Goal: Task Accomplishment & Management: Use online tool/utility

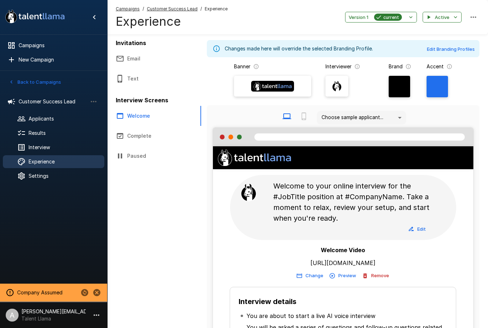
scroll to position [-5, 0]
click at [51, 146] on span "Interview" at bounding box center [64, 147] width 70 height 7
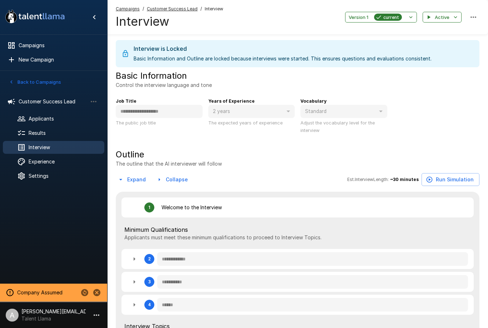
type textarea "*"
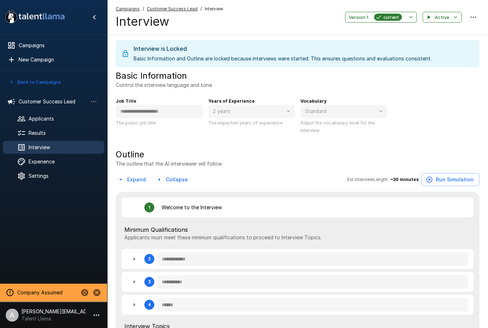
type textarea "*"
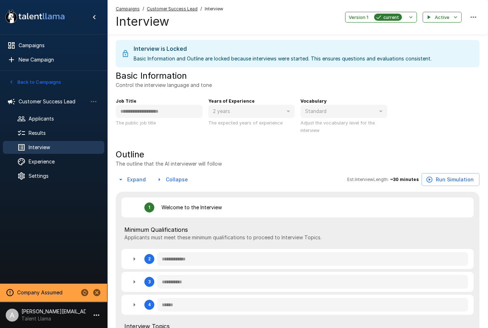
type textarea "*"
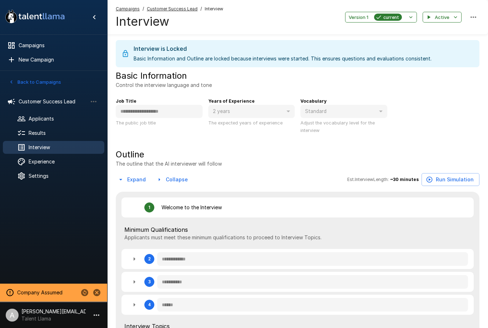
type textarea "*"
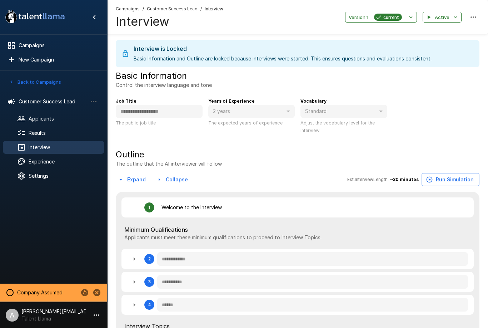
type textarea "*"
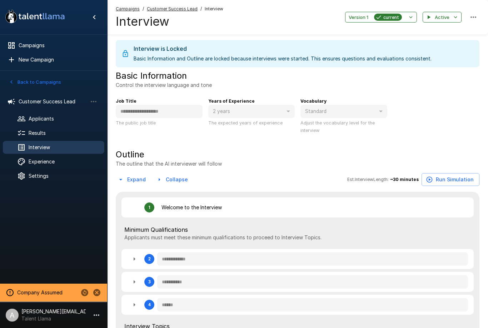
type textarea "*"
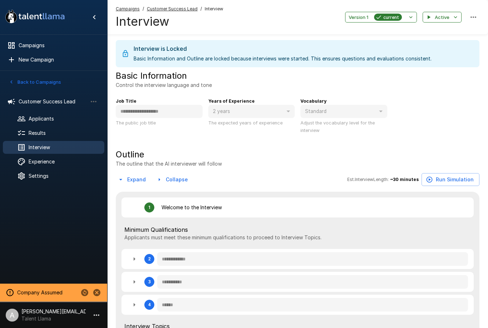
type textarea "*"
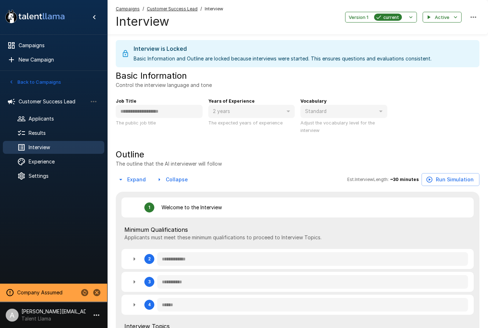
type textarea "*"
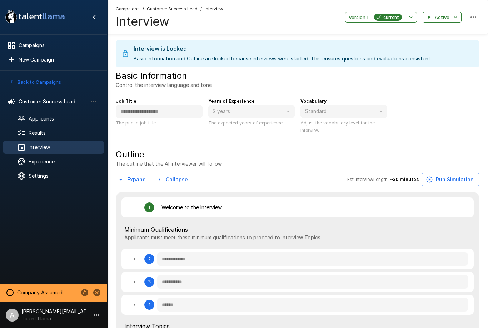
type textarea "*"
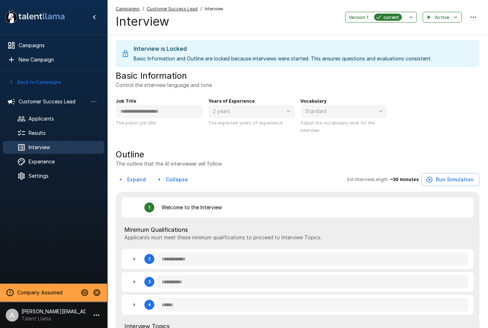
type textarea "*"
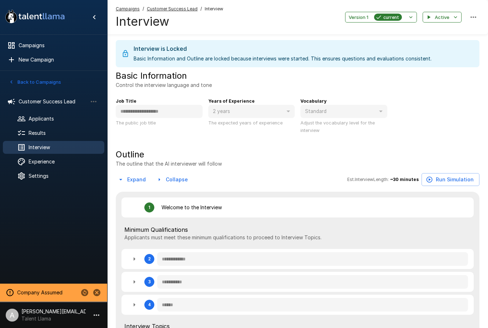
type textarea "*"
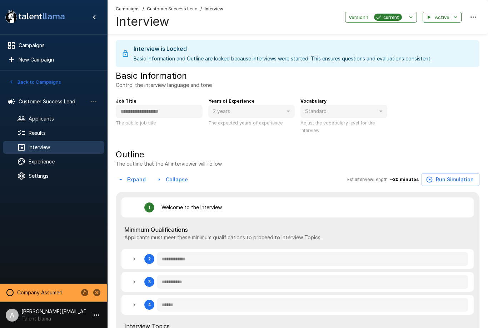
type textarea "*"
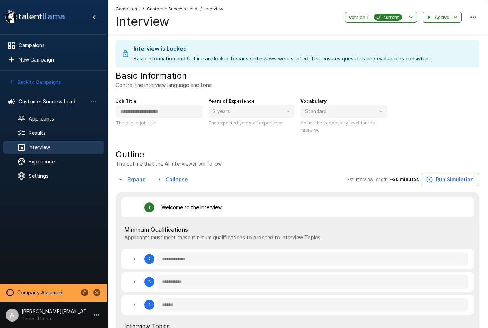
type textarea "*"
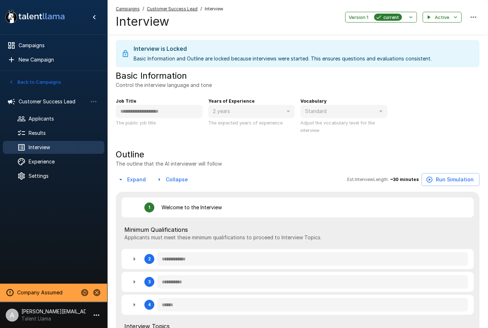
type textarea "*"
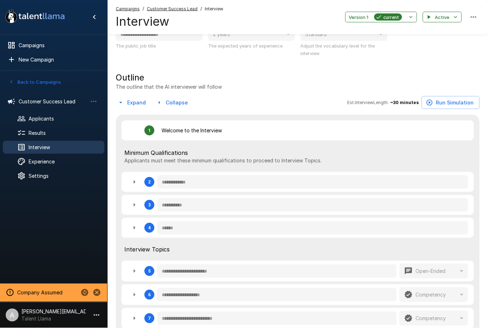
type textarea "*"
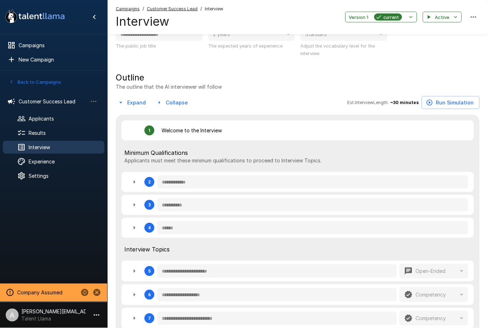
type textarea "*"
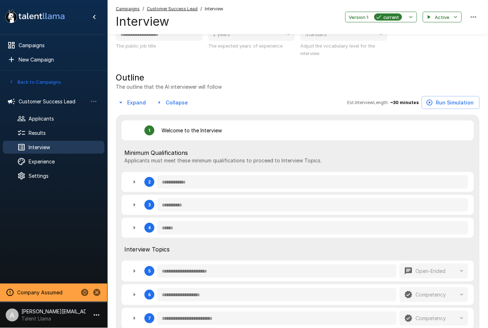
type textarea "*"
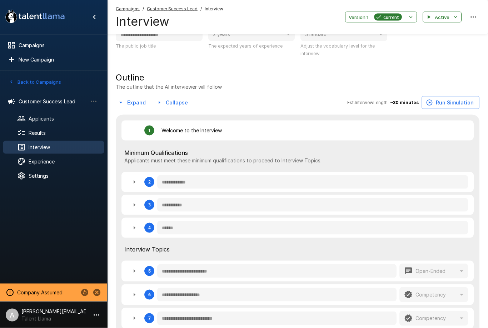
type textarea "*"
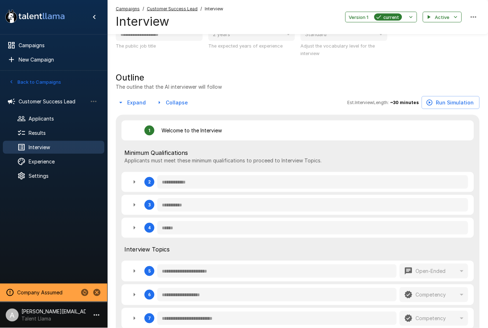
type textarea "*"
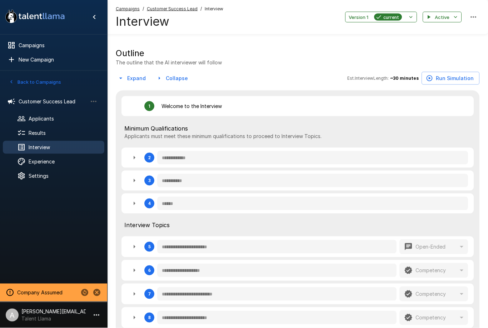
scroll to position [106, 0]
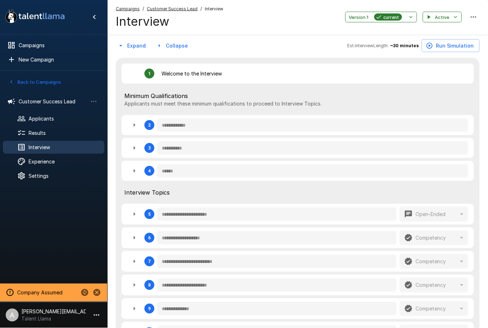
click at [133, 125] on icon "button" at bounding box center [134, 125] width 9 height 9
type textarea "*"
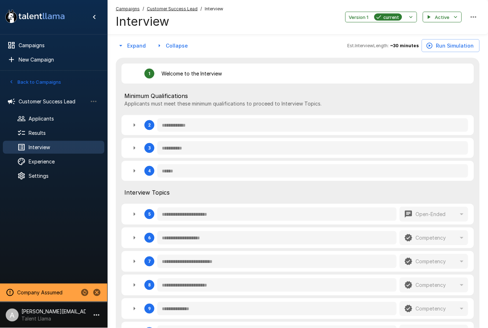
type textarea "*"
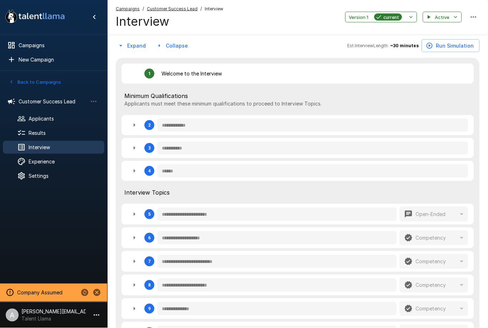
type textarea "*"
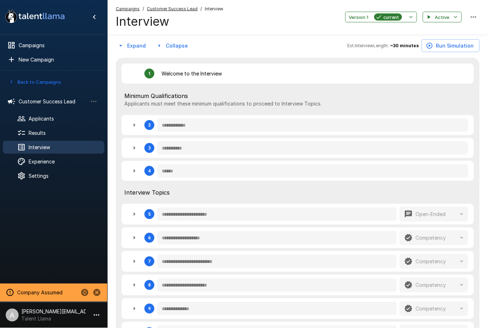
type textarea "*"
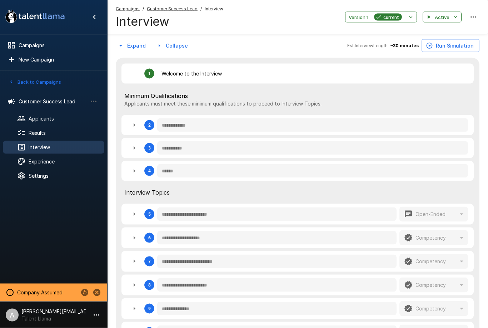
type textarea "*"
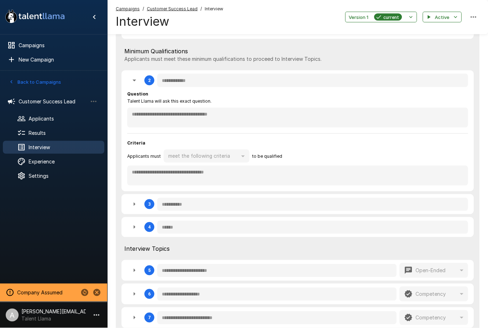
scroll to position [183, 0]
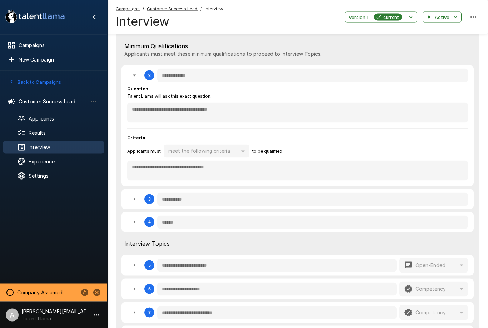
click at [133, 75] on icon "button" at bounding box center [134, 75] width 9 height 9
type textarea "*"
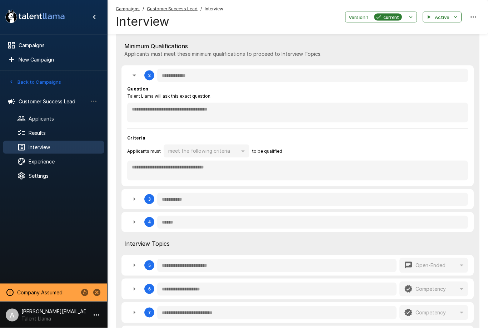
type textarea "*"
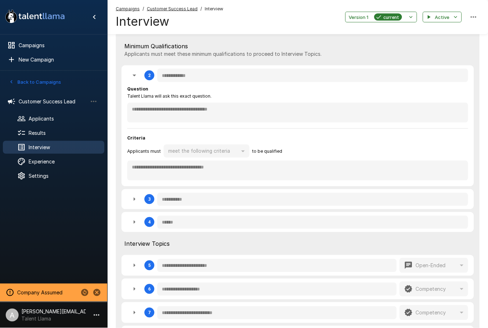
type textarea "*"
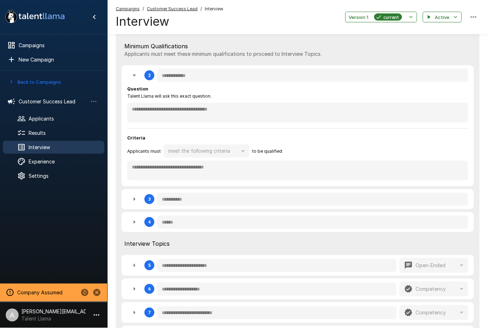
type textarea "*"
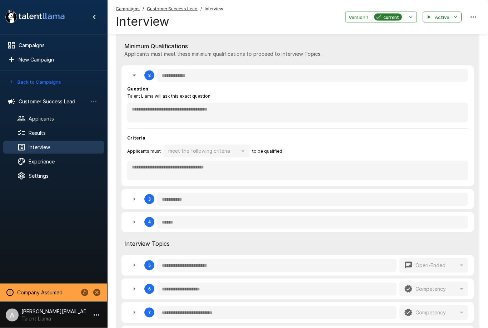
type textarea "*"
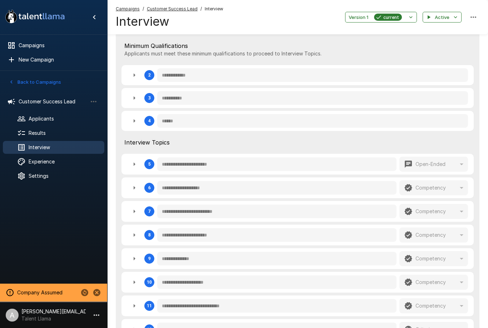
click at [138, 95] on icon "button" at bounding box center [134, 98] width 9 height 9
type textarea "*"
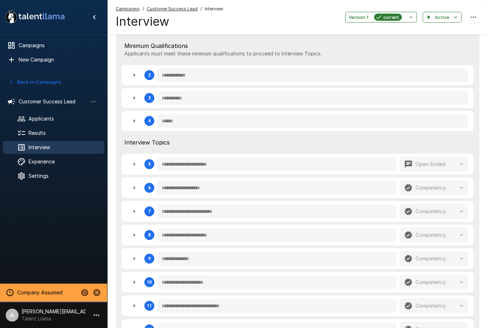
type textarea "*"
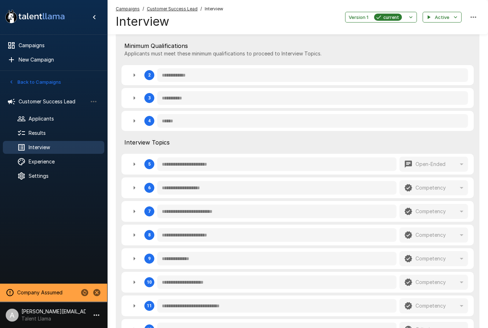
type textarea "*"
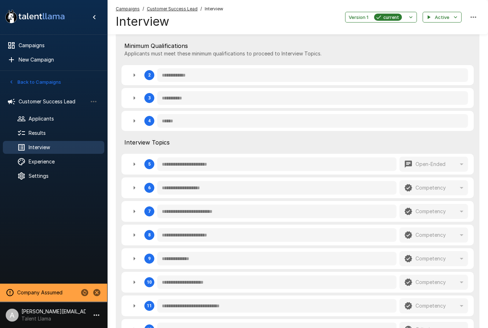
type textarea "*"
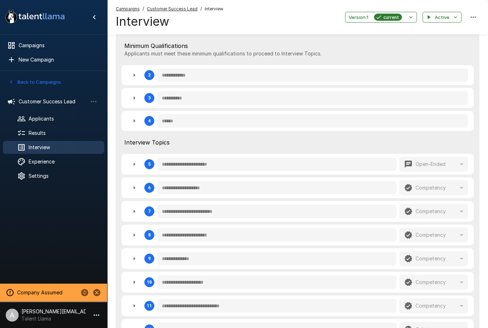
type textarea "*"
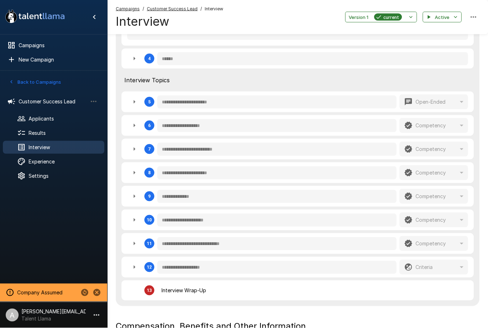
scroll to position [347, 0]
click at [138, 121] on icon "button" at bounding box center [134, 125] width 9 height 9
type textarea "*"
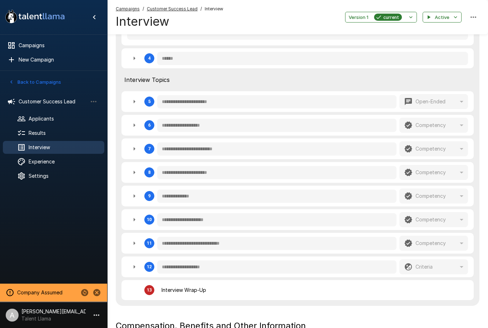
type textarea "*"
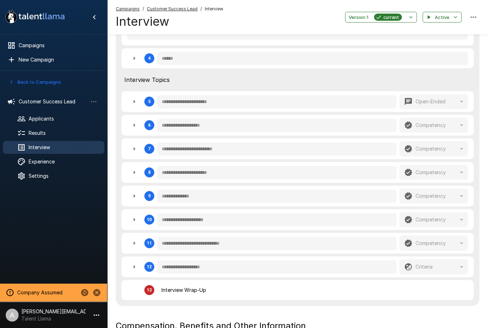
type textarea "*"
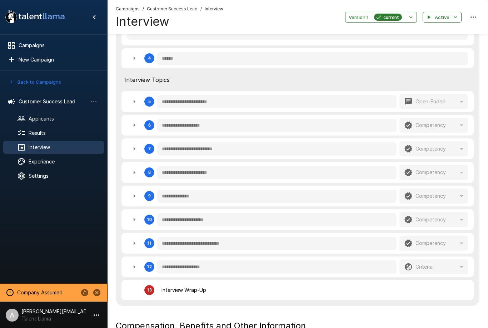
type textarea "*"
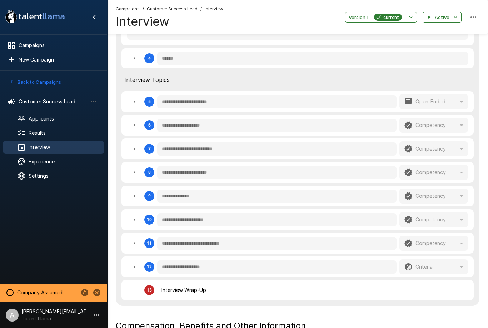
type textarea "*"
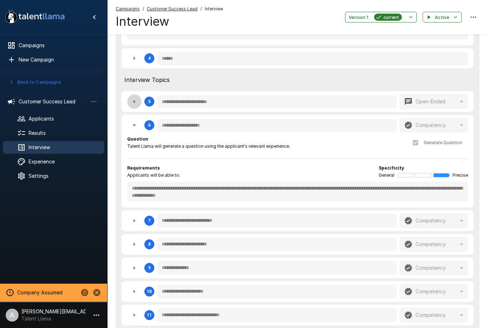
click at [139, 95] on button "button" at bounding box center [134, 101] width 14 height 14
type textarea "*"
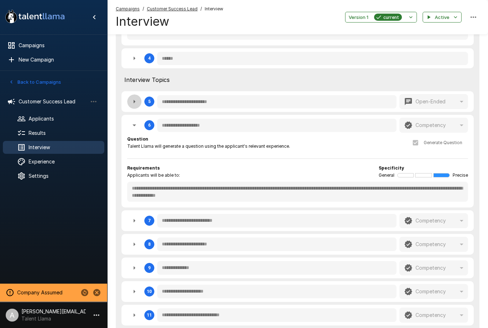
type textarea "*"
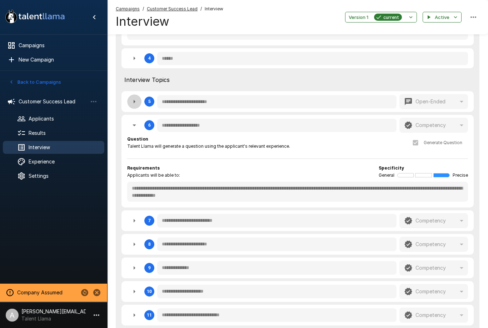
type textarea "*"
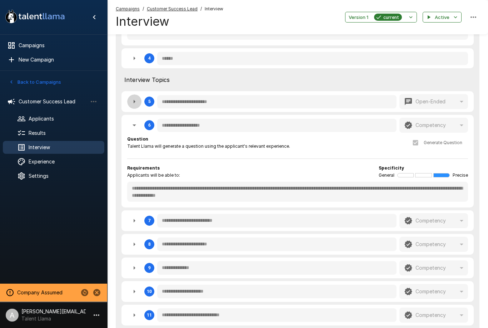
type textarea "*"
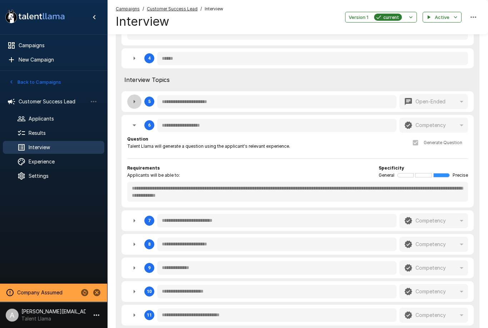
type textarea "*"
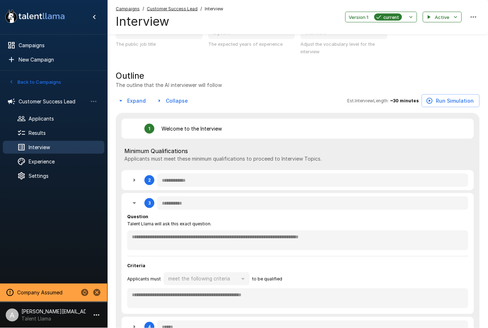
scroll to position [0, 0]
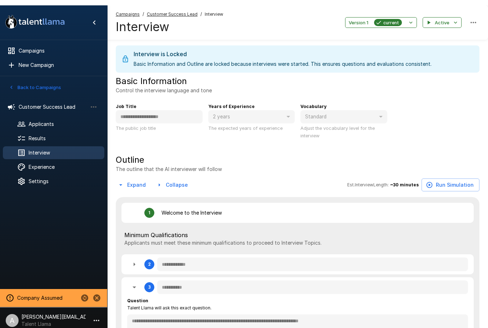
type textarea "*"
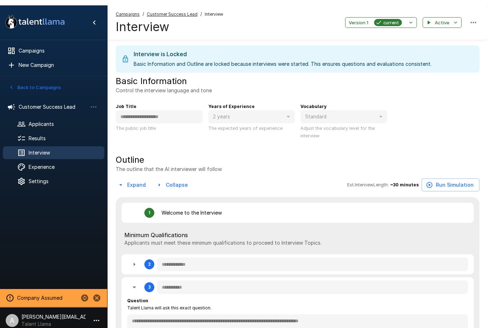
type textarea "*"
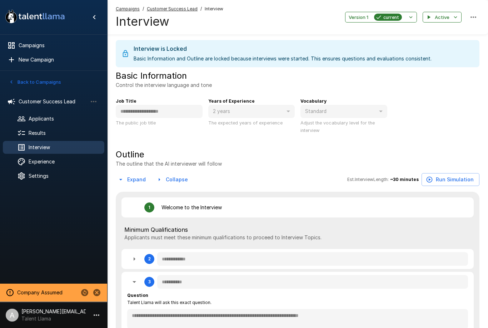
click at [52, 136] on div "Results" at bounding box center [53, 132] width 101 height 13
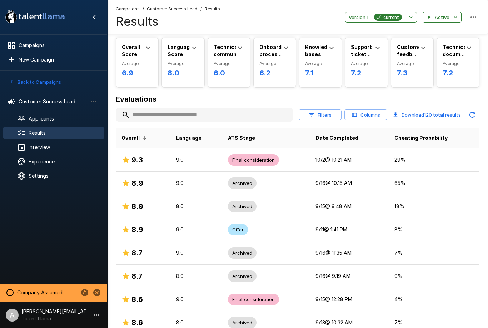
scroll to position [28, 0]
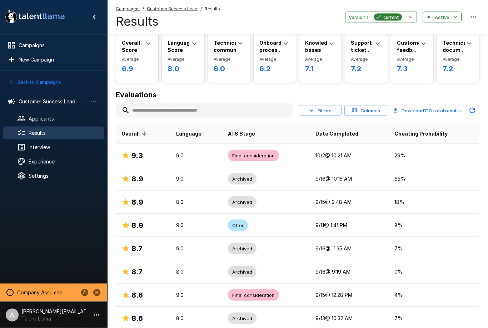
click at [343, 156] on td "[DATE] 10:21 AM" at bounding box center [349, 155] width 79 height 23
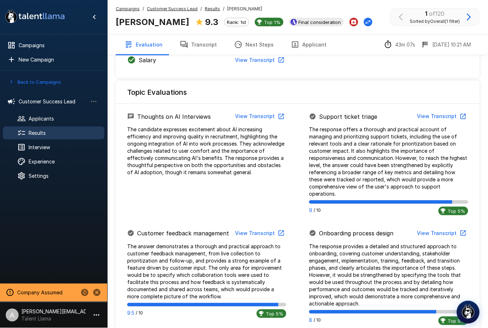
scroll to position [309, 0]
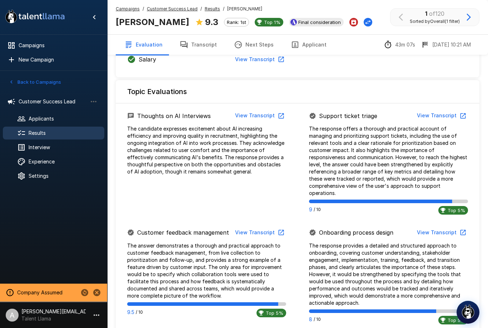
click at [448, 115] on button "View Transcript" at bounding box center [441, 115] width 54 height 13
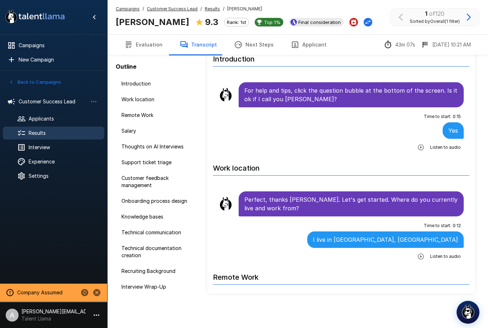
scroll to position [32, 0]
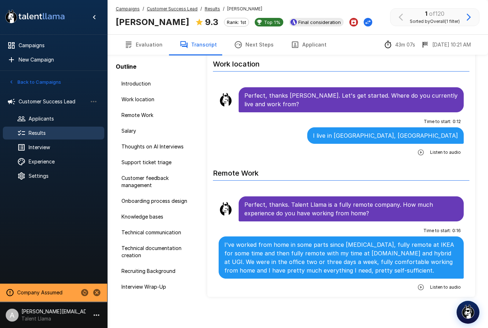
scroll to position [85, 0]
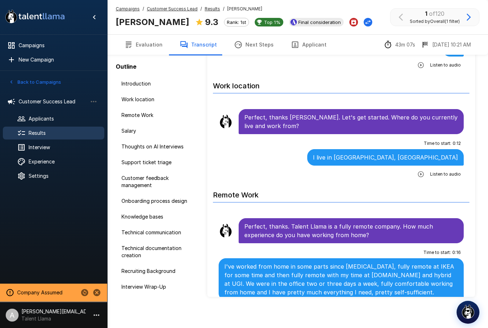
click at [170, 8] on u "Customer Success Lead" at bounding box center [172, 8] width 51 height 5
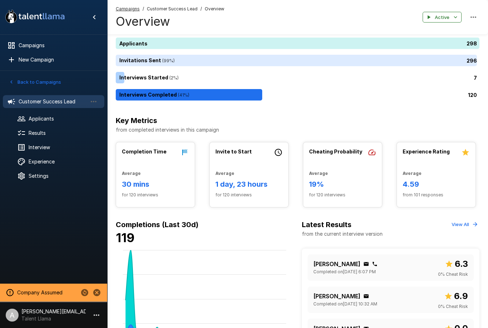
click at [56, 133] on span "Results" at bounding box center [64, 132] width 70 height 7
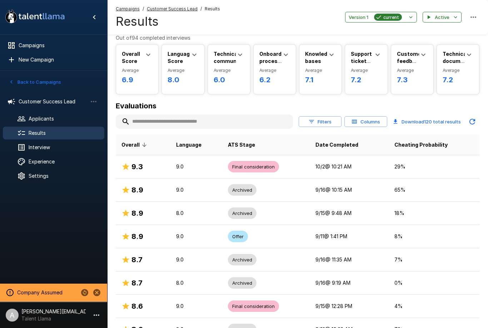
scroll to position [21, 0]
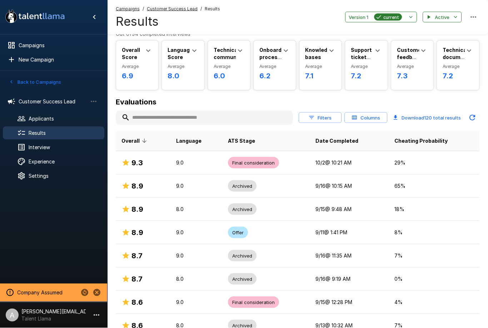
click at [325, 117] on button "Filters" at bounding box center [320, 117] width 43 height 11
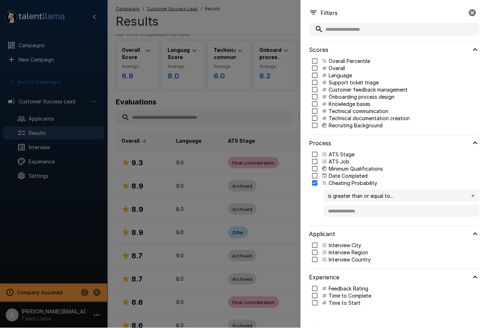
scroll to position [21, 0]
click at [399, 197] on body ".st0{fill:#FFFFFF;} .st1{fill:#76a4ed;} Campaigns New Campaign Active 2 Custome…" at bounding box center [244, 143] width 488 height 328
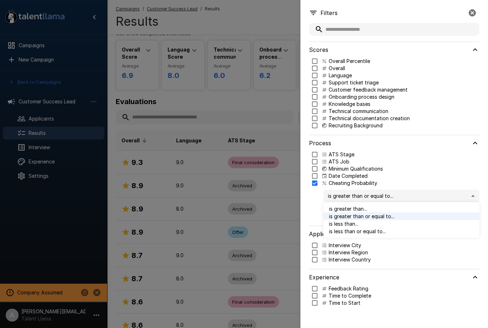
click at [398, 225] on span "is less than..." at bounding box center [401, 224] width 145 height 8
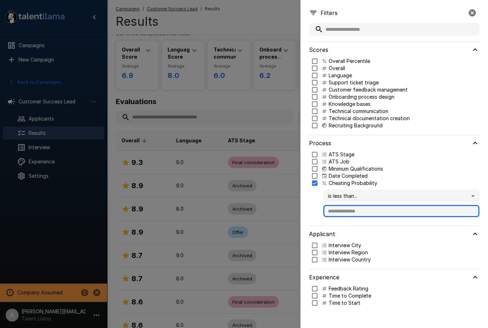
click at [398, 216] on input "text" at bounding box center [401, 211] width 156 height 12
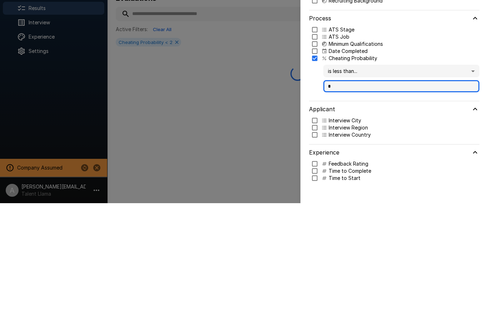
scroll to position [0, 0]
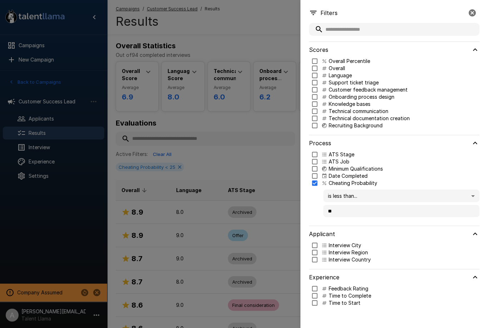
click at [266, 126] on div at bounding box center [244, 164] width 488 height 328
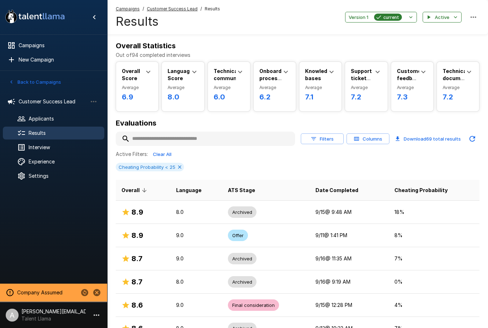
scroll to position [0, 0]
click at [328, 134] on button "Filters" at bounding box center [322, 138] width 43 height 11
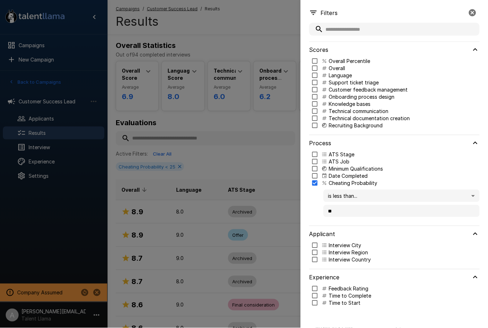
scroll to position [1, 0]
click at [381, 115] on p "Technical documentation creation" at bounding box center [369, 118] width 81 height 7
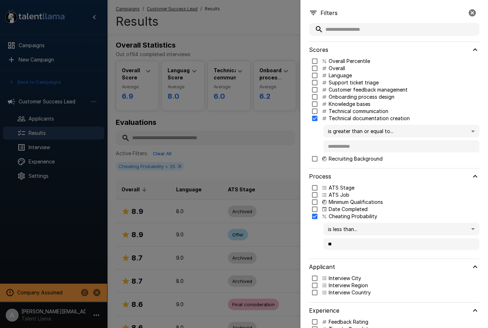
click at [379, 109] on p "Technical communication" at bounding box center [359, 111] width 60 height 7
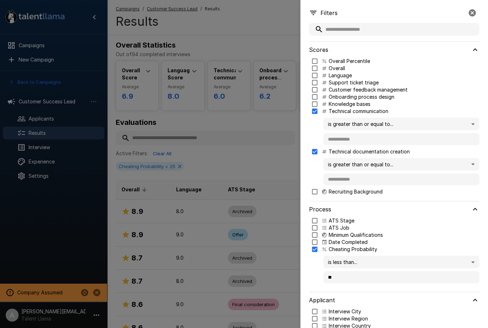
click at [390, 153] on p "Technical documentation creation" at bounding box center [369, 151] width 81 height 7
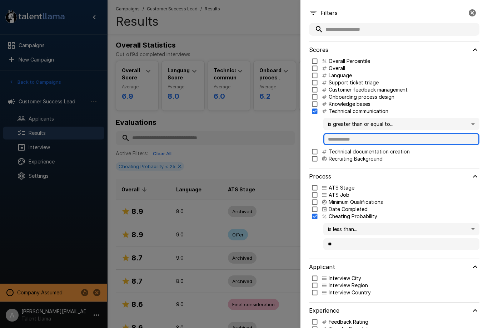
click at [373, 136] on input "text" at bounding box center [401, 139] width 156 height 12
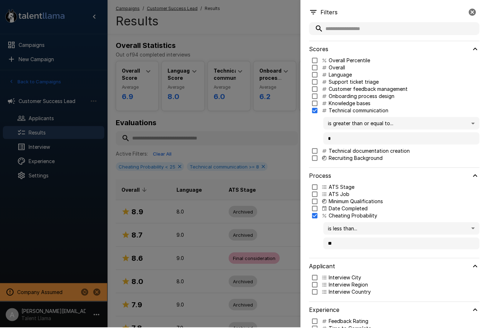
click at [253, 130] on div at bounding box center [244, 164] width 488 height 328
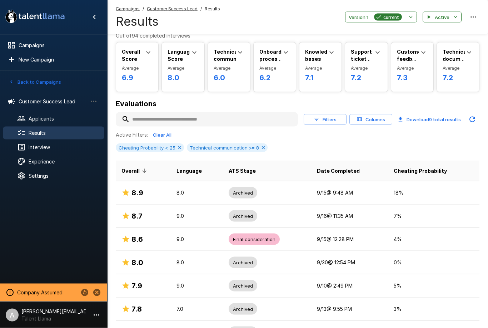
scroll to position [20, 0]
click at [57, 150] on span "Interview" at bounding box center [64, 147] width 70 height 7
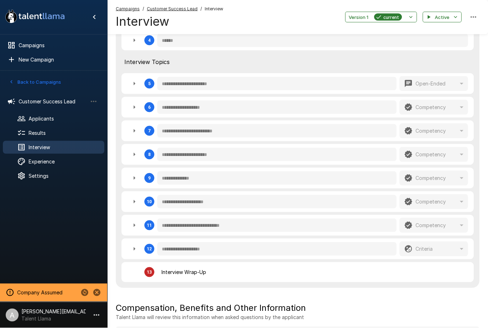
scroll to position [290, 0]
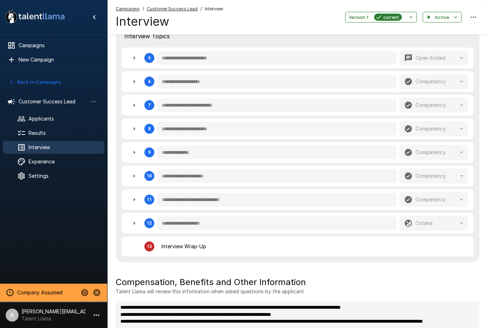
click at [135, 170] on button "button" at bounding box center [134, 176] width 14 height 14
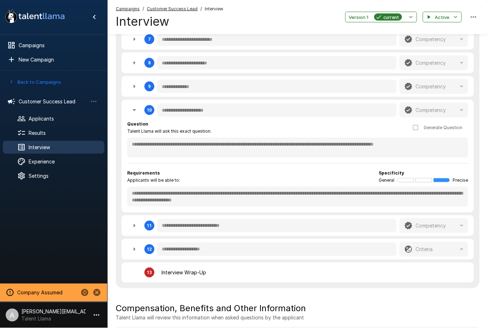
scroll to position [356, 0]
click at [60, 160] on span "Experience" at bounding box center [64, 161] width 70 height 7
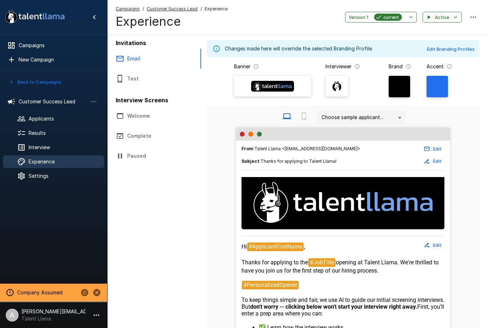
click at [98, 315] on icon "button" at bounding box center [96, 314] width 9 height 9
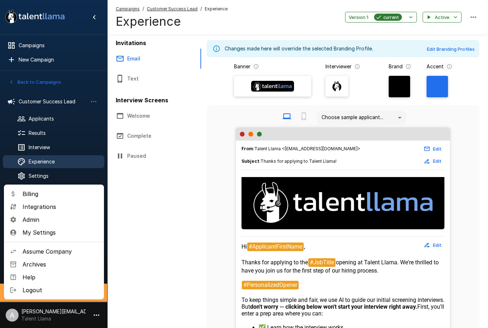
click at [62, 208] on span "Integrations" at bounding box center [61, 206] width 76 height 9
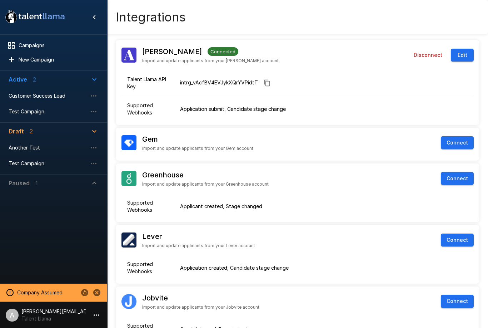
click at [60, 101] on div "Customer Success Lead" at bounding box center [53, 95] width 101 height 13
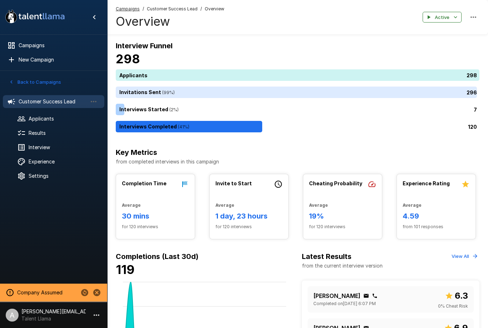
click at [49, 134] on span "Results" at bounding box center [64, 132] width 70 height 7
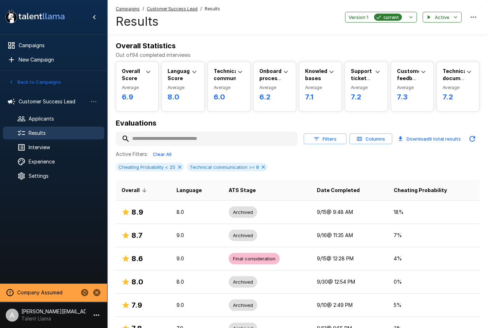
click at [296, 214] on td "Archived" at bounding box center [267, 211] width 88 height 23
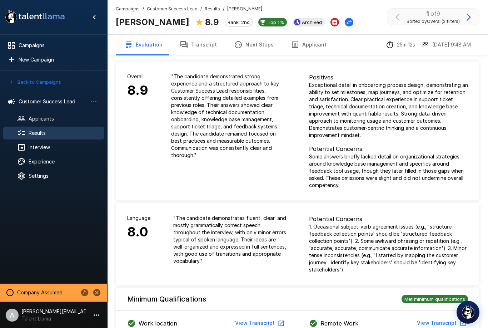
click at [344, 24] on div "Campaigns / Customer Success Lead / Results / [PERSON_NAME] [PERSON_NAME] 8.9 R…" at bounding box center [297, 17] width 381 height 34
click at [345, 24] on icon "Change Stage" at bounding box center [348, 22] width 7 height 7
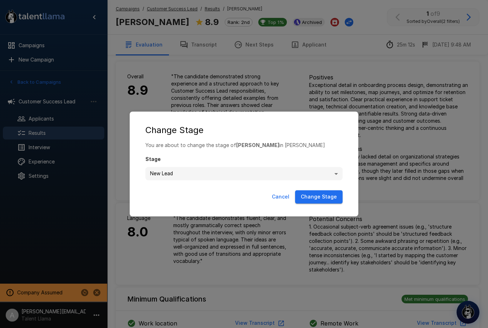
click at [320, 173] on body ".st0{fill:#FFFFFF;} .st1{fill:#76a4ed;} Campaigns New Campaign Active 2 Custome…" at bounding box center [244, 164] width 488 height 328
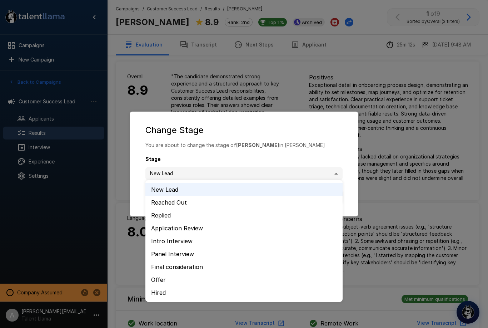
click at [380, 61] on div at bounding box center [244, 164] width 488 height 328
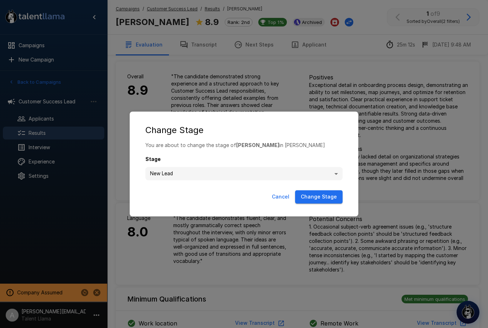
click at [435, 82] on div "**********" at bounding box center [244, 164] width 488 height 328
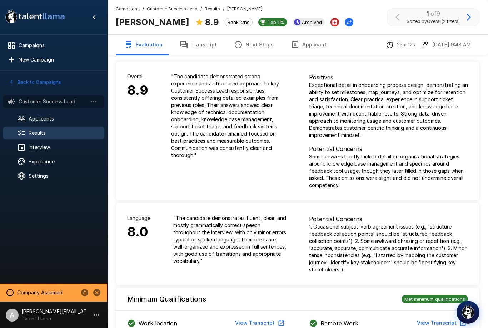
click at [66, 101] on span "Customer Success Lead" at bounding box center [53, 101] width 69 height 7
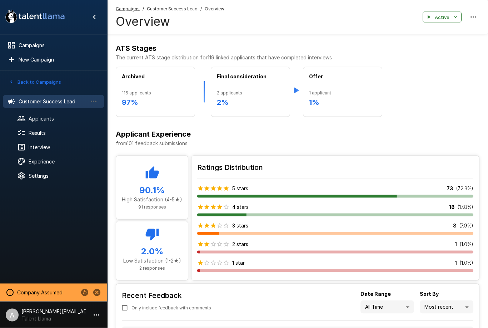
scroll to position [357, 0]
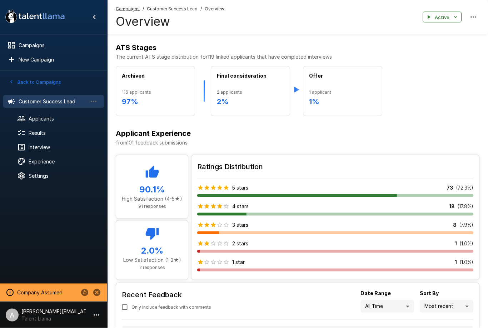
click at [48, 133] on span "Results" at bounding box center [64, 132] width 70 height 7
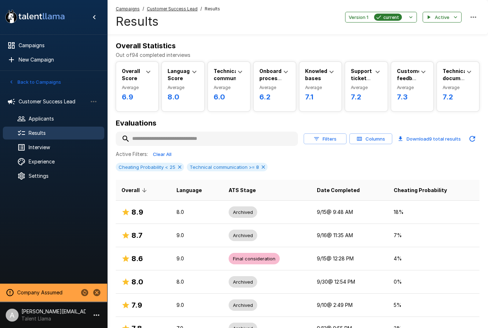
click at [256, 168] on span "Technical communication >= 8" at bounding box center [224, 167] width 75 height 6
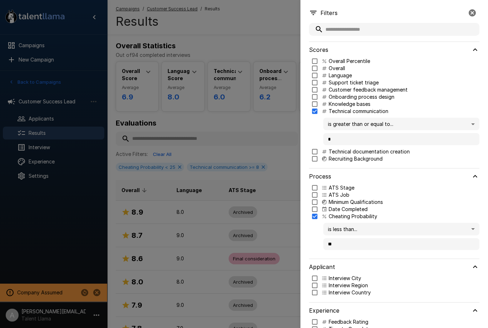
click at [238, 154] on div at bounding box center [244, 164] width 488 height 328
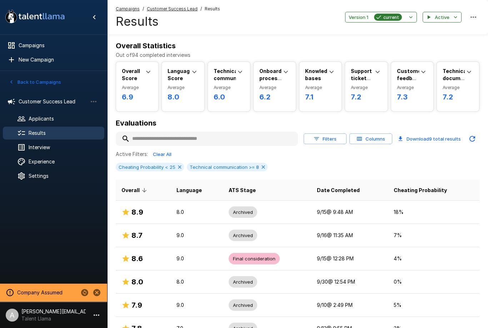
click at [262, 164] on icon at bounding box center [263, 167] width 6 height 6
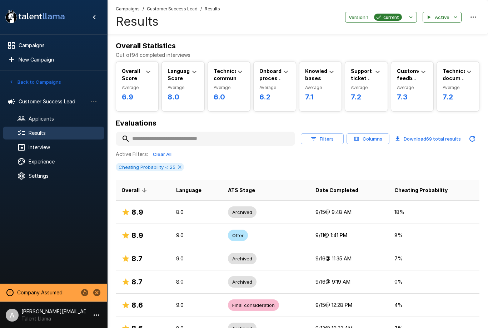
click at [181, 168] on icon at bounding box center [180, 167] width 6 height 6
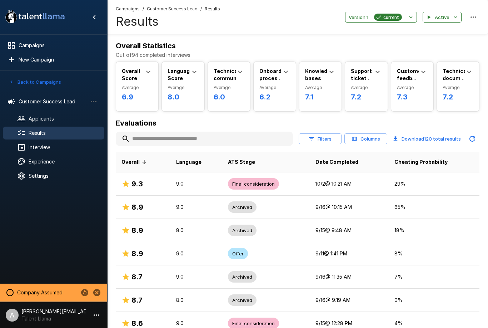
click at [326, 138] on button "Filters" at bounding box center [320, 138] width 43 height 11
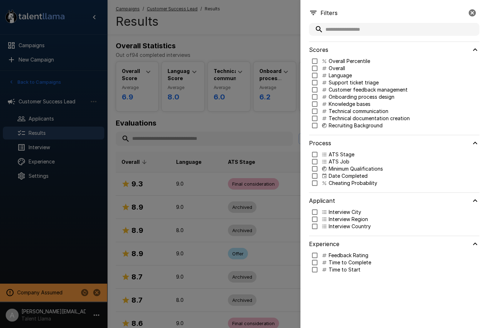
click at [329, 168] on p "Minimum Qualifications" at bounding box center [356, 168] width 54 height 7
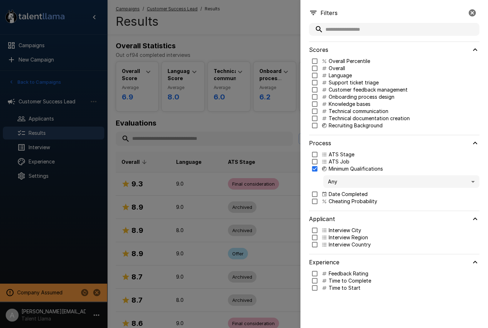
click at [350, 184] on body ".st0{fill:#FFFFFF;} .st1{fill:#76a4ed;} Campaigns New Campaign Active 2 Custome…" at bounding box center [244, 164] width 488 height 328
click at [353, 211] on span "Criteria not Met" at bounding box center [401, 209] width 145 height 8
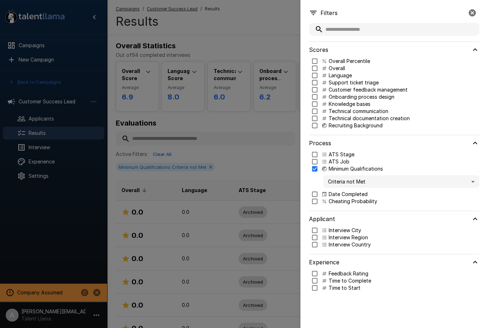
click at [250, 119] on div at bounding box center [244, 164] width 488 height 328
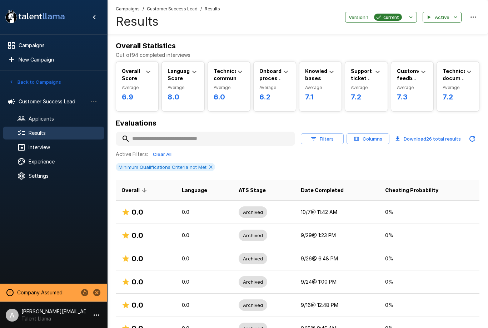
click at [212, 165] on icon at bounding box center [211, 167] width 6 height 6
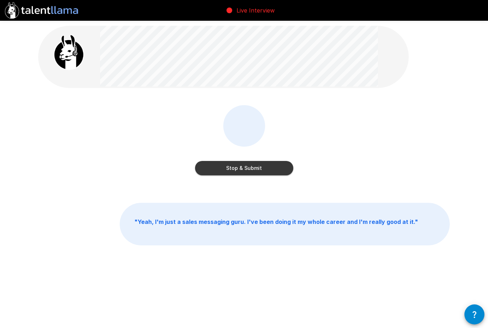
click at [264, 171] on button "Stop & Submit" at bounding box center [244, 168] width 98 height 14
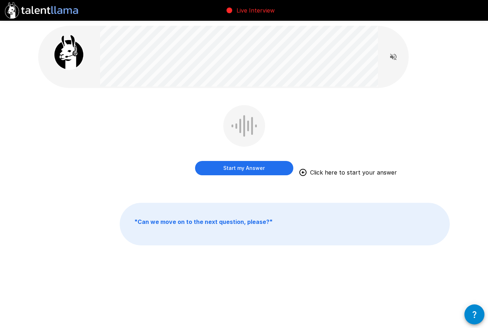
click at [252, 170] on button "Start my Answer" at bounding box center [244, 168] width 98 height 14
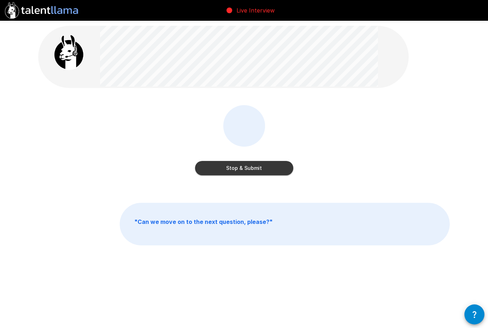
click at [265, 164] on button "Stop & Submit" at bounding box center [244, 168] width 98 height 14
